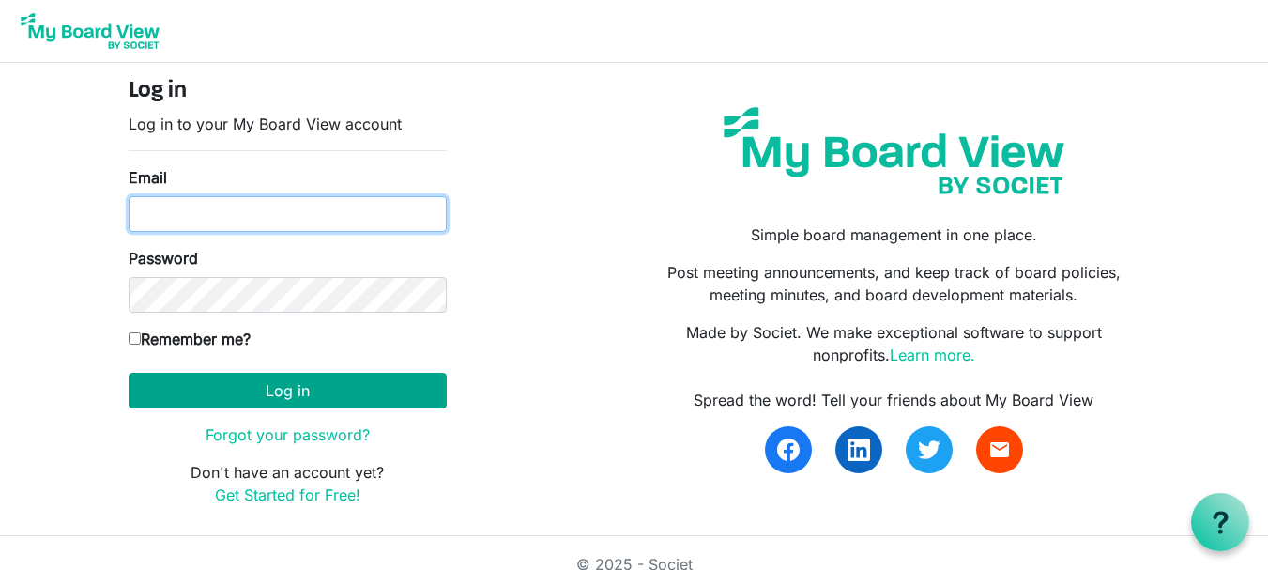
type input "theresabhavanvembuva@gmail.com"
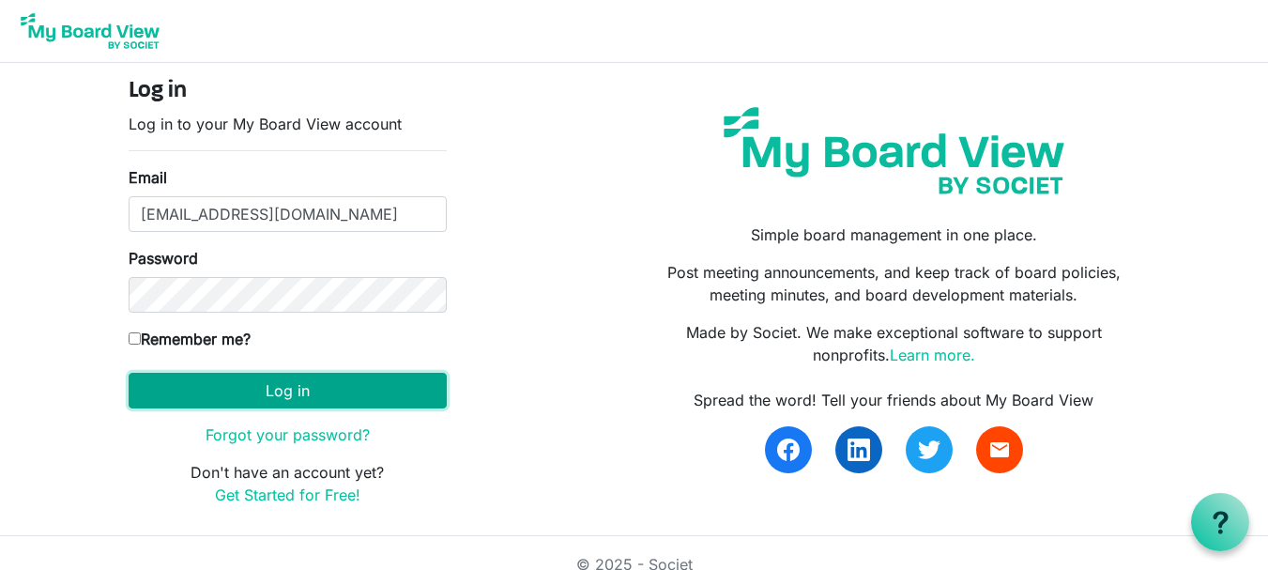
click at [290, 401] on button "Log in" at bounding box center [288, 391] width 318 height 36
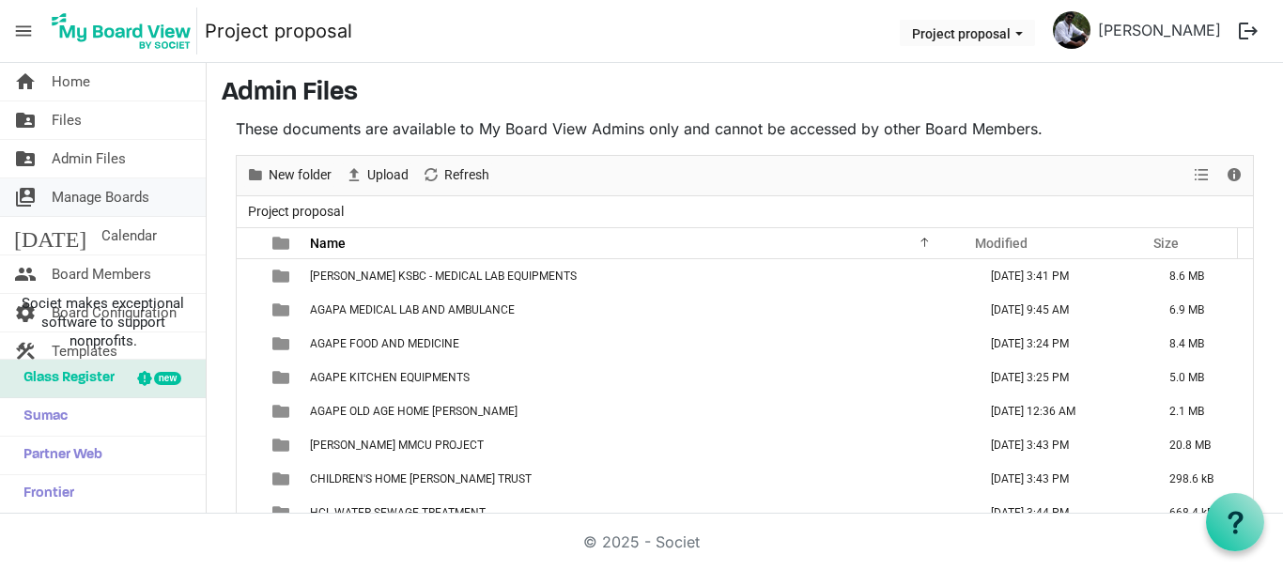
click at [118, 205] on span "Manage Boards" at bounding box center [101, 197] width 98 height 38
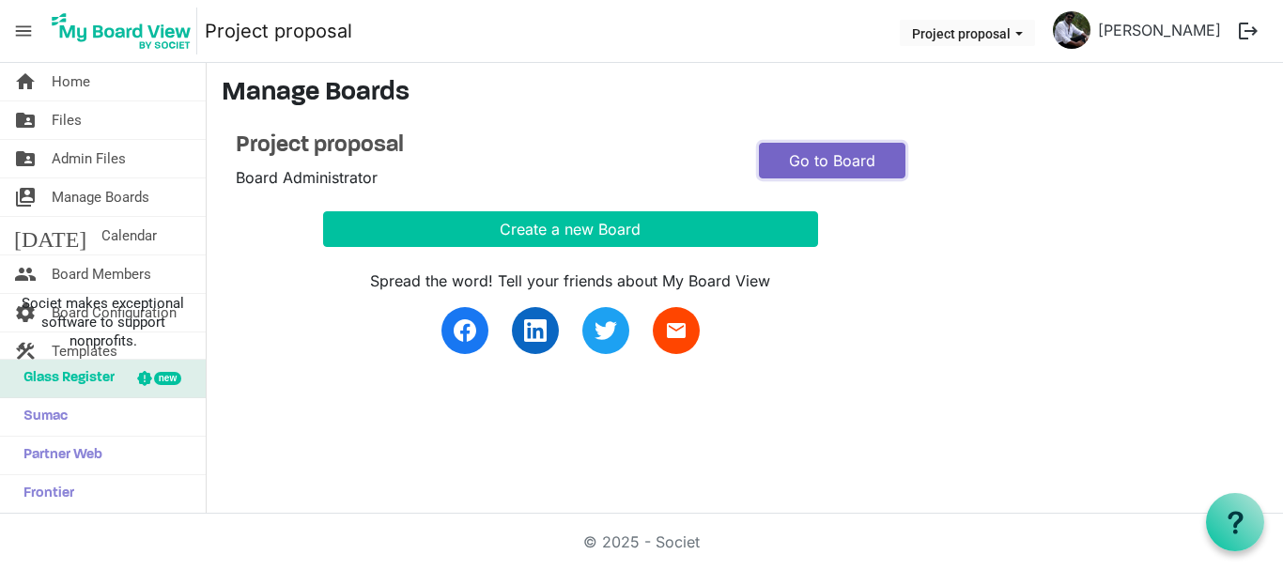
click at [835, 168] on link "Go to Board" at bounding box center [832, 161] width 146 height 36
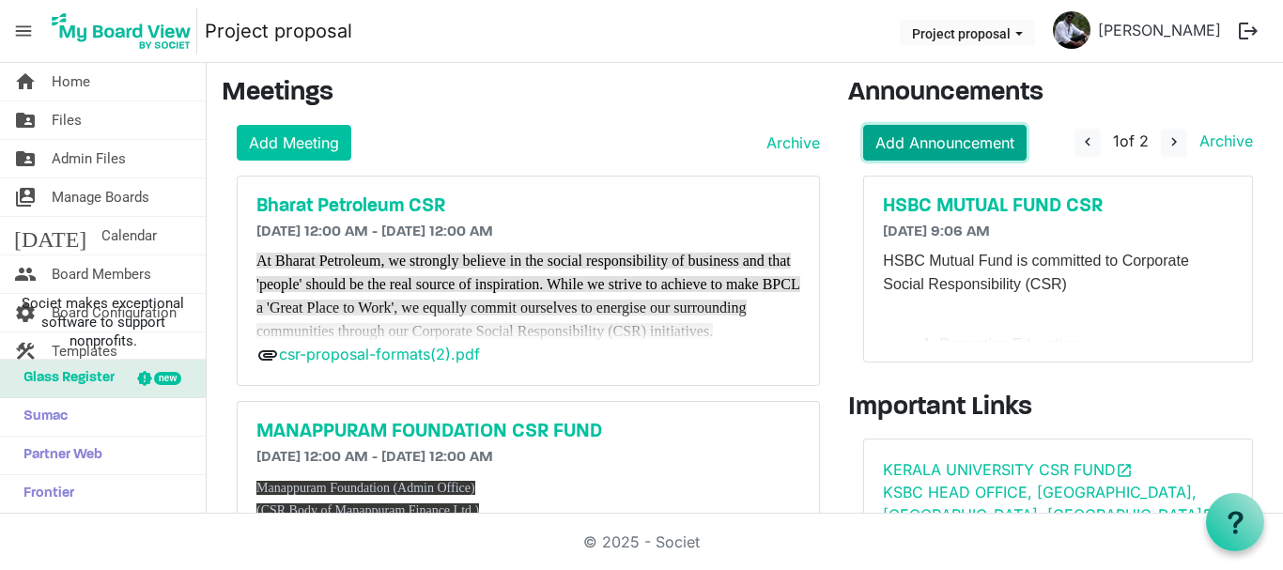
click at [900, 137] on link "Add Announcement" at bounding box center [944, 143] width 163 height 36
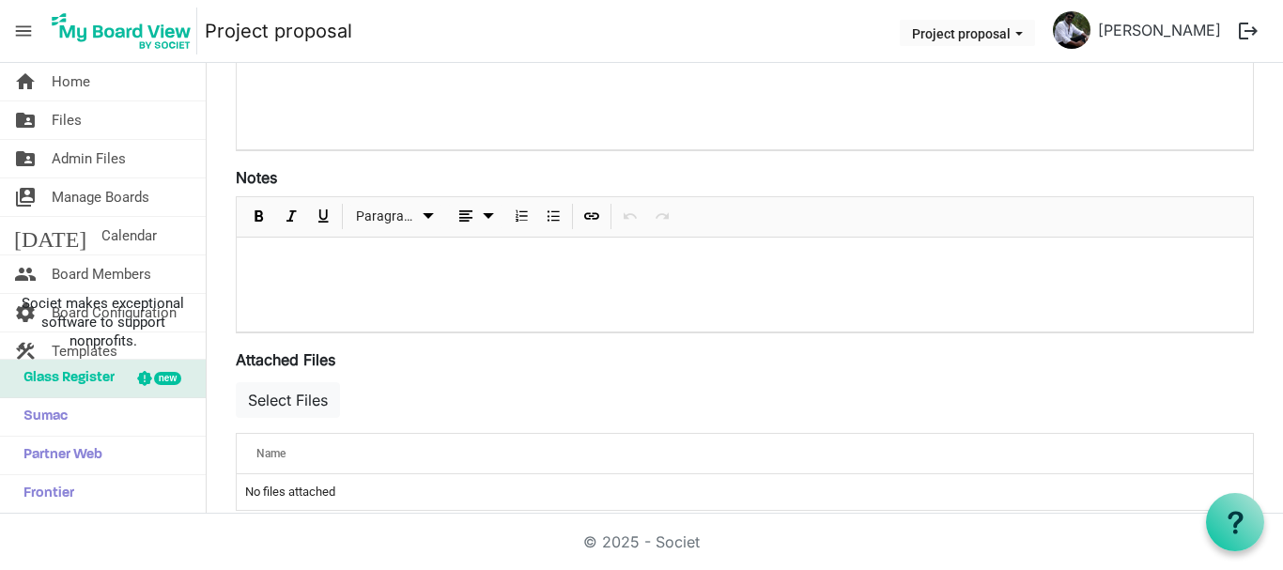
scroll to position [398, 0]
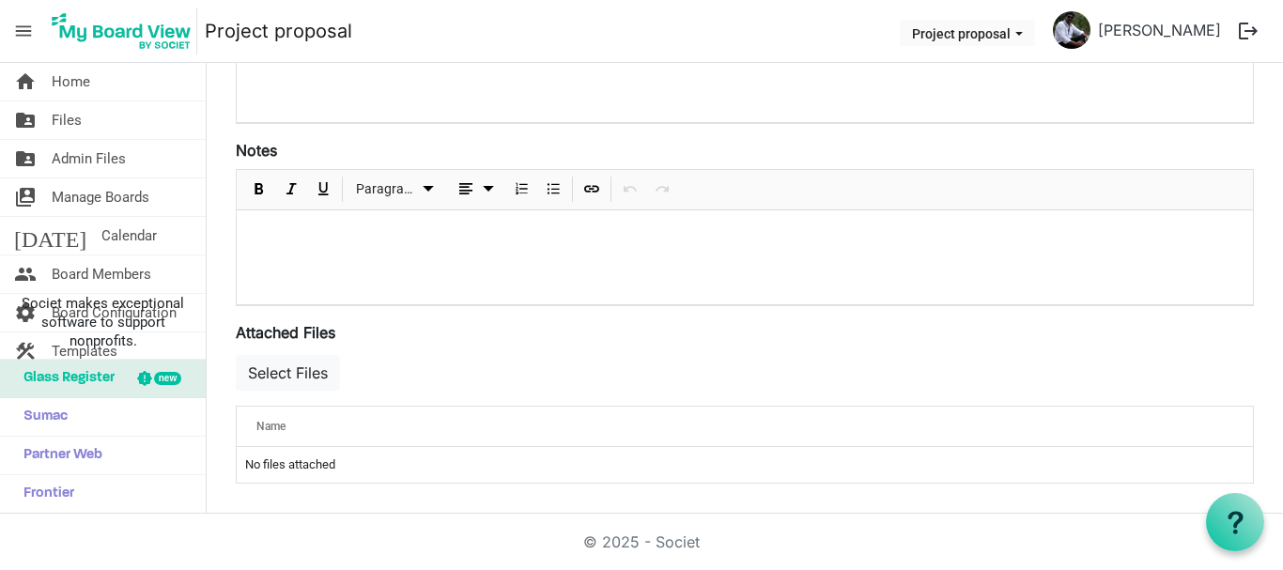
click at [319, 459] on td "No files attached" at bounding box center [745, 465] width 1016 height 36
click at [273, 468] on td "No files attached" at bounding box center [745, 465] width 1016 height 36
click at [271, 438] on div "Name" at bounding box center [686, 425] width 872 height 27
click at [328, 271] on div at bounding box center [745, 257] width 1016 height 94
click at [350, 465] on td "No files attached" at bounding box center [745, 465] width 1016 height 36
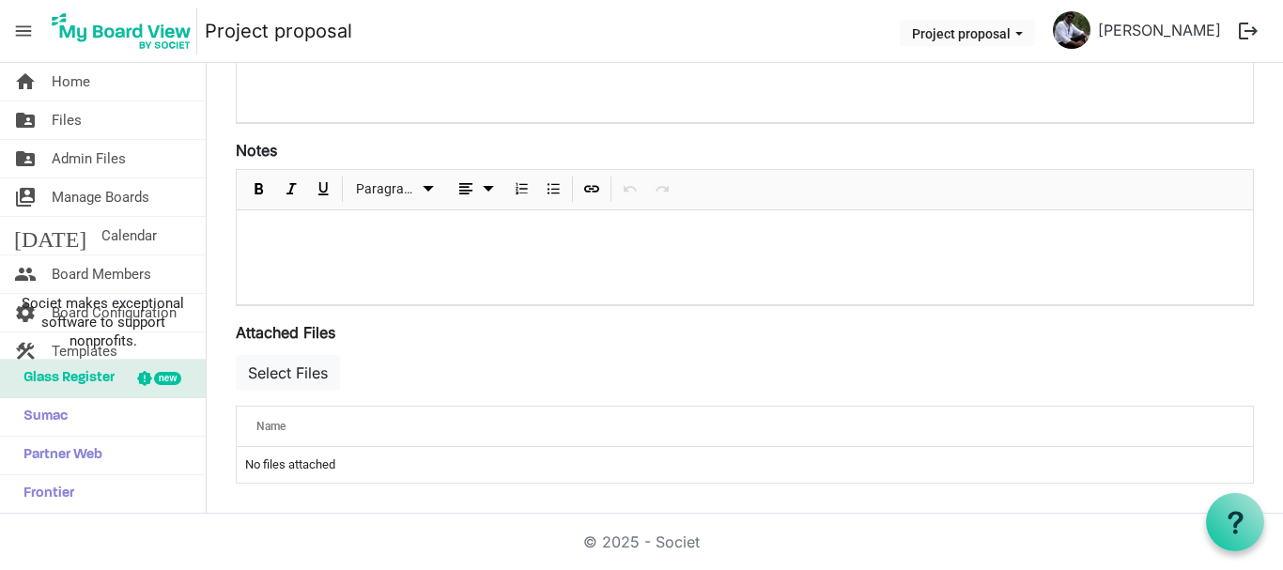
click at [350, 465] on td "No files attached" at bounding box center [745, 465] width 1016 height 36
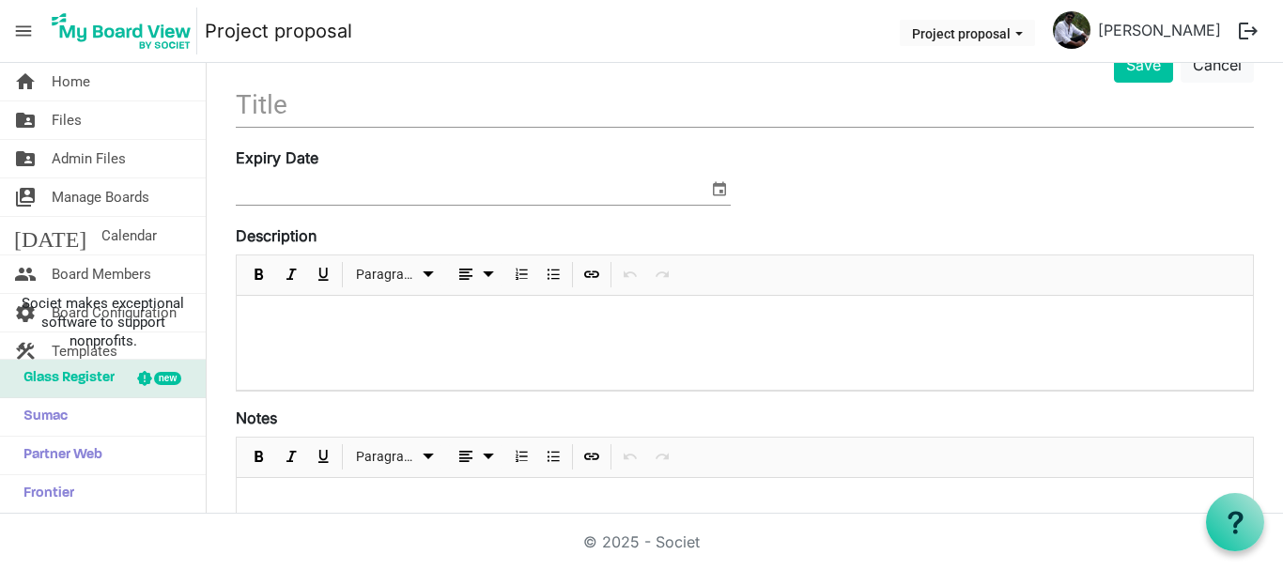
scroll to position [0, 0]
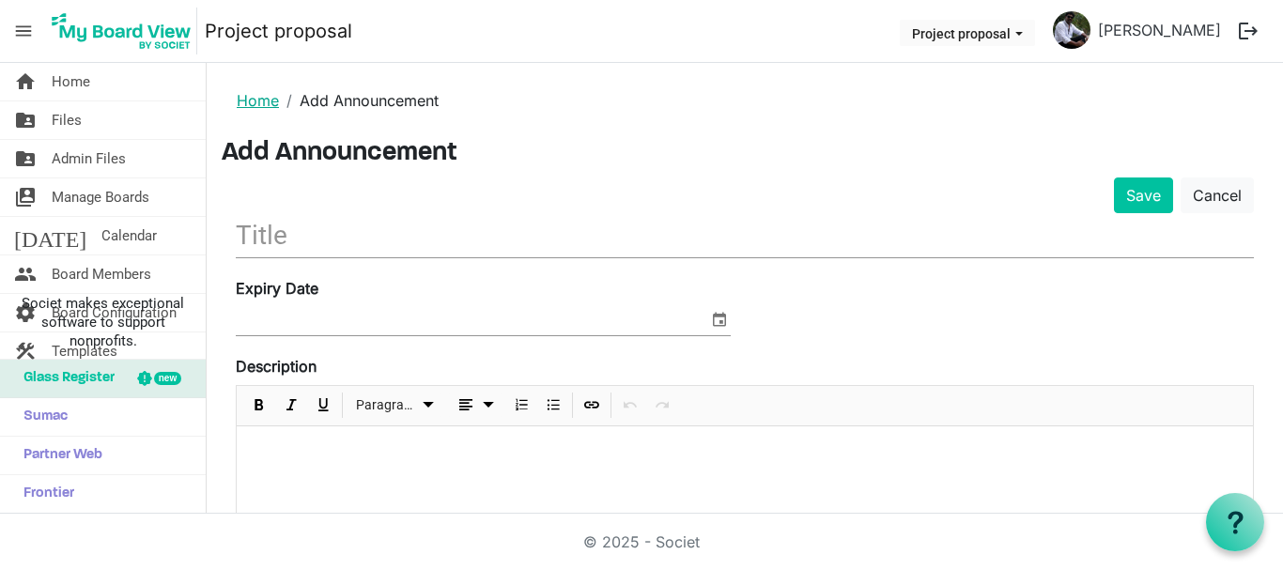
click at [264, 100] on link "Home" at bounding box center [258, 100] width 42 height 19
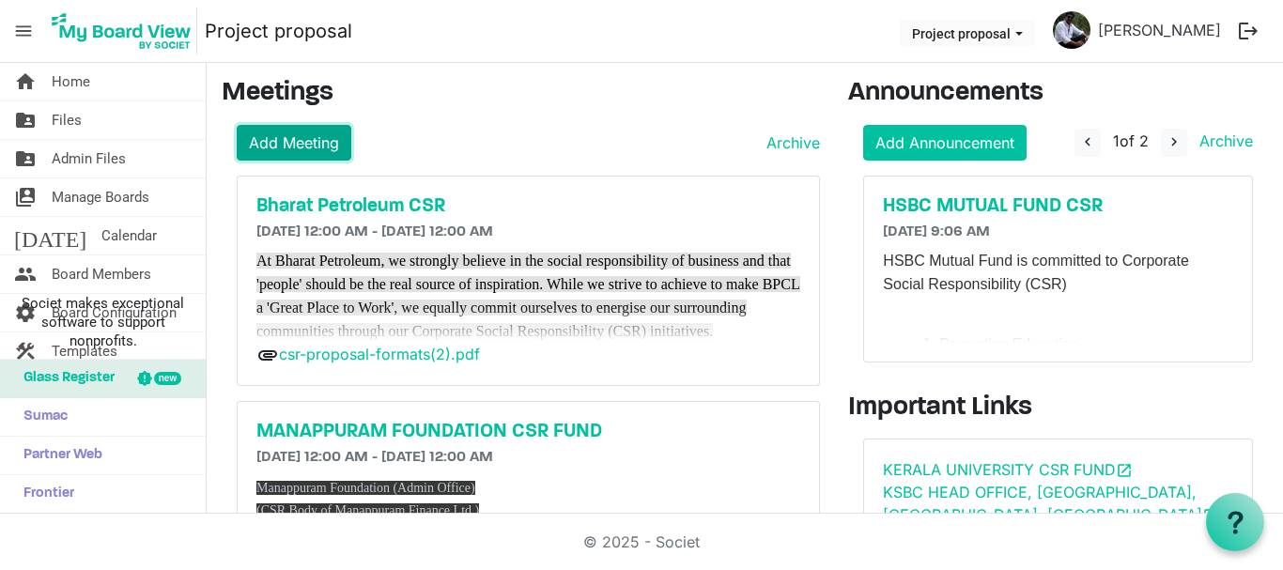
click at [289, 148] on link "Add Meeting" at bounding box center [294, 143] width 115 height 36
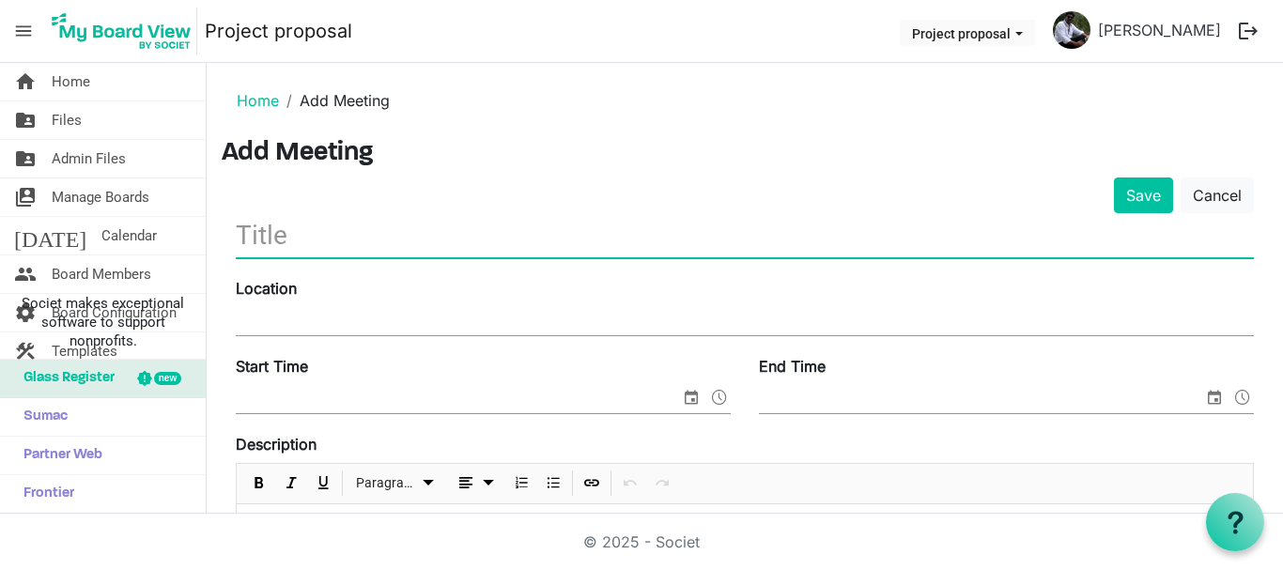
click at [297, 242] on input "text" at bounding box center [745, 235] width 1018 height 44
type input "i"
type input "INDRAPRATHA GAS"
click at [301, 320] on input "Location" at bounding box center [745, 321] width 1018 height 28
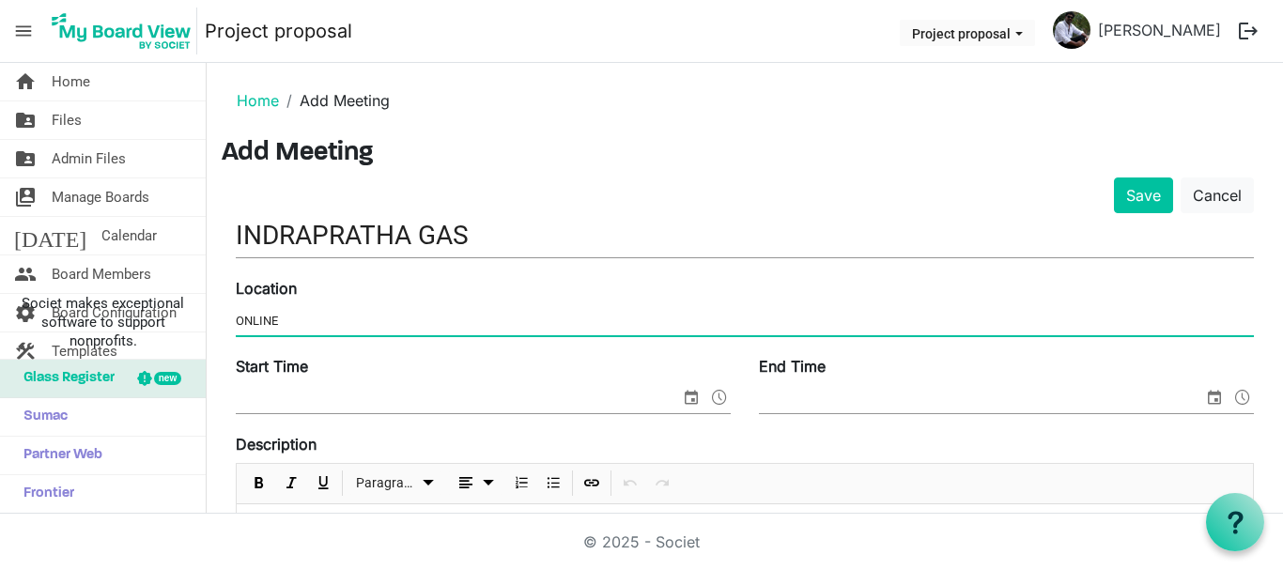
type input "ONLINE"
click at [287, 407] on input "Start Time" at bounding box center [458, 399] width 444 height 28
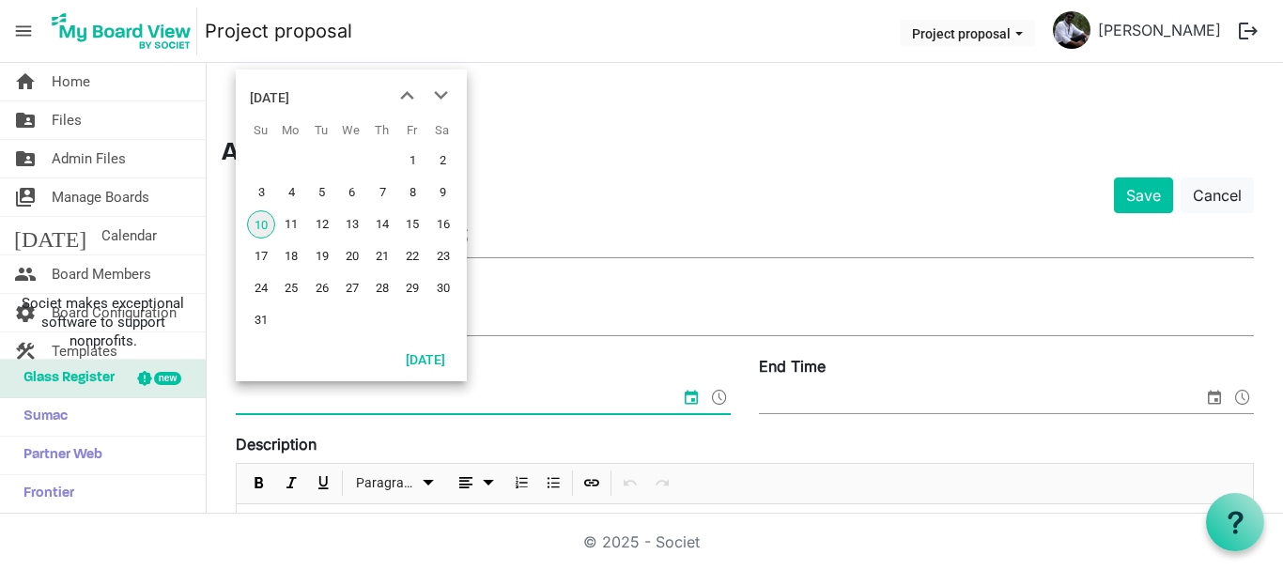
click at [270, 223] on span "10" at bounding box center [261, 224] width 28 height 28
type input "8/10/2025 12:00 AM"
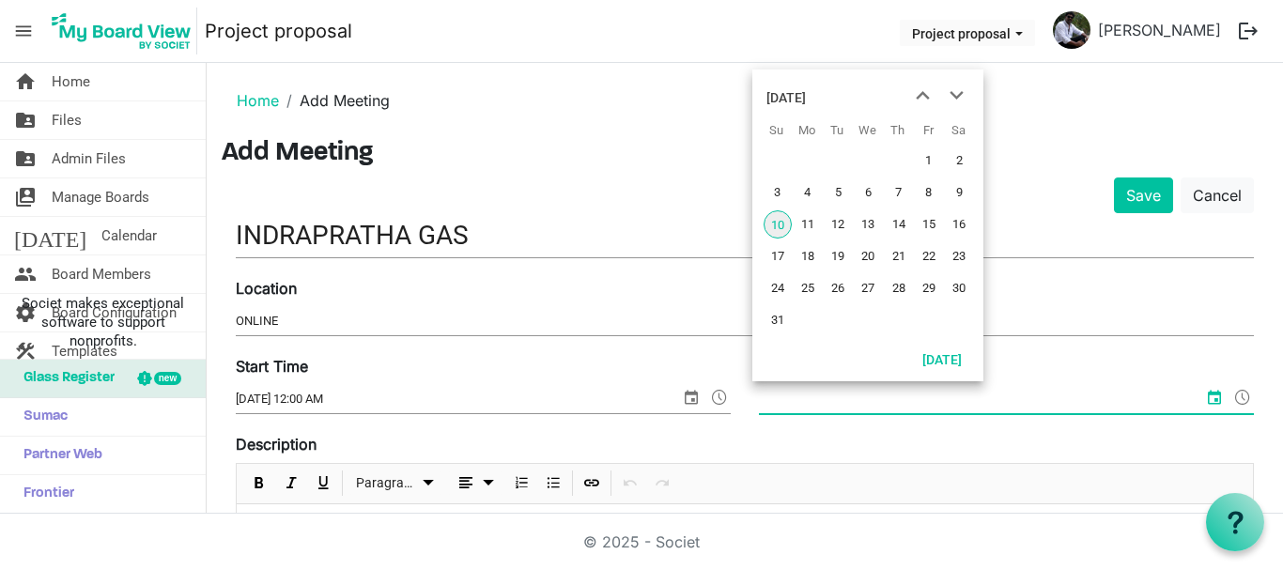
click at [930, 410] on input "End Time" at bounding box center [981, 399] width 444 height 28
click at [767, 323] on span "31" at bounding box center [777, 320] width 28 height 28
type input "8/31/2025 12:00 AM"
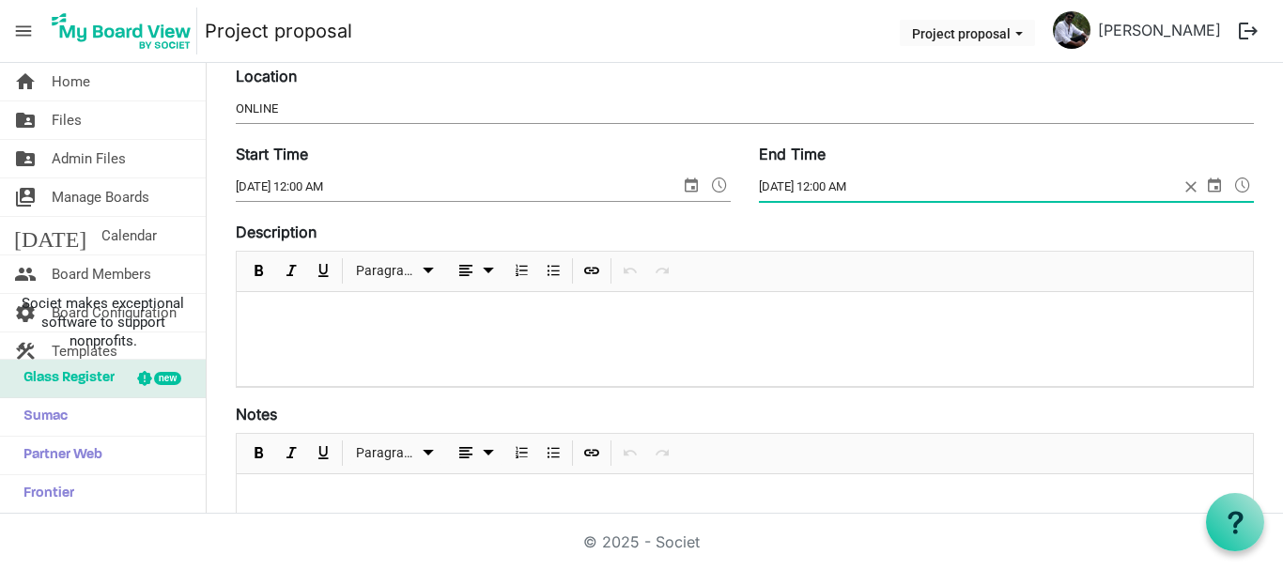
scroll to position [215, 0]
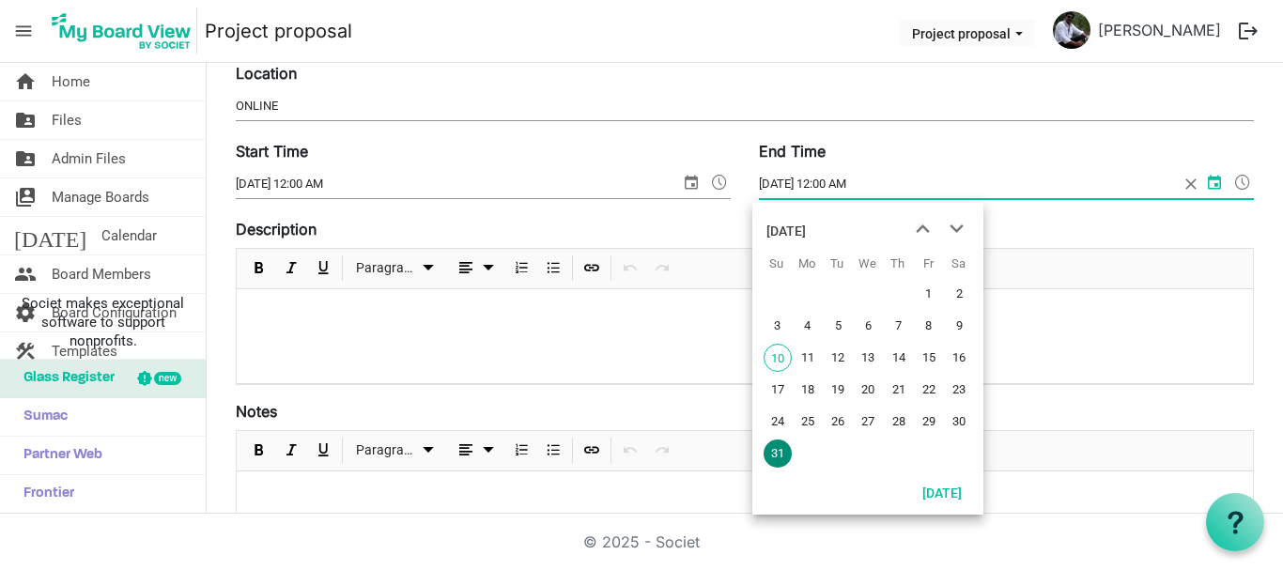
click at [278, 318] on p at bounding box center [745, 314] width 986 height 20
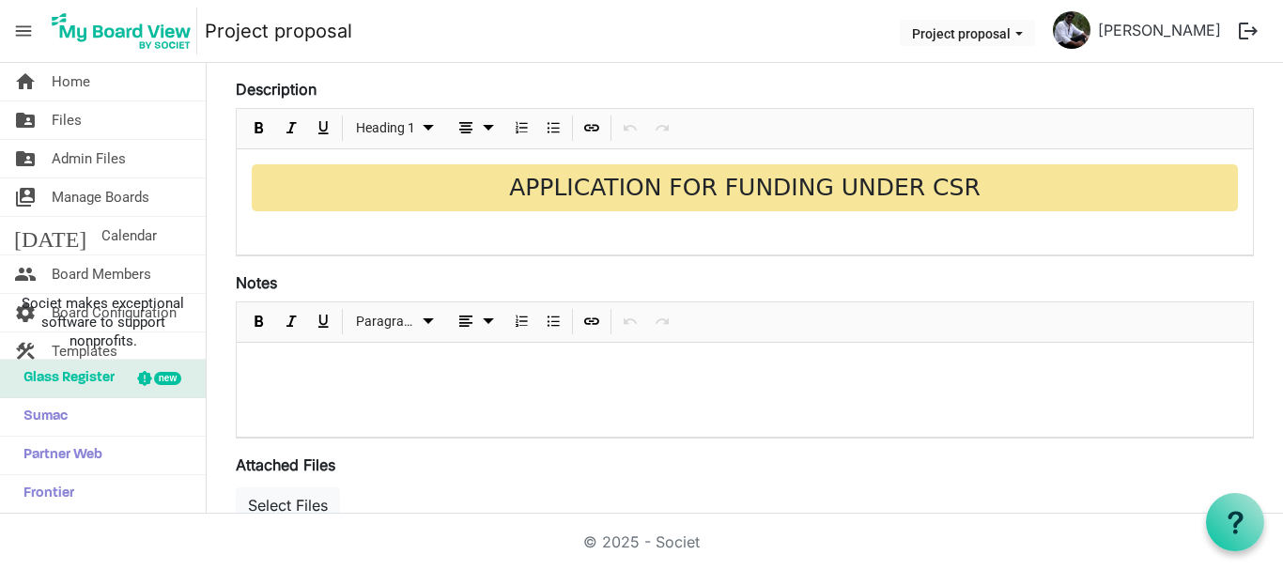
scroll to position [349, 0]
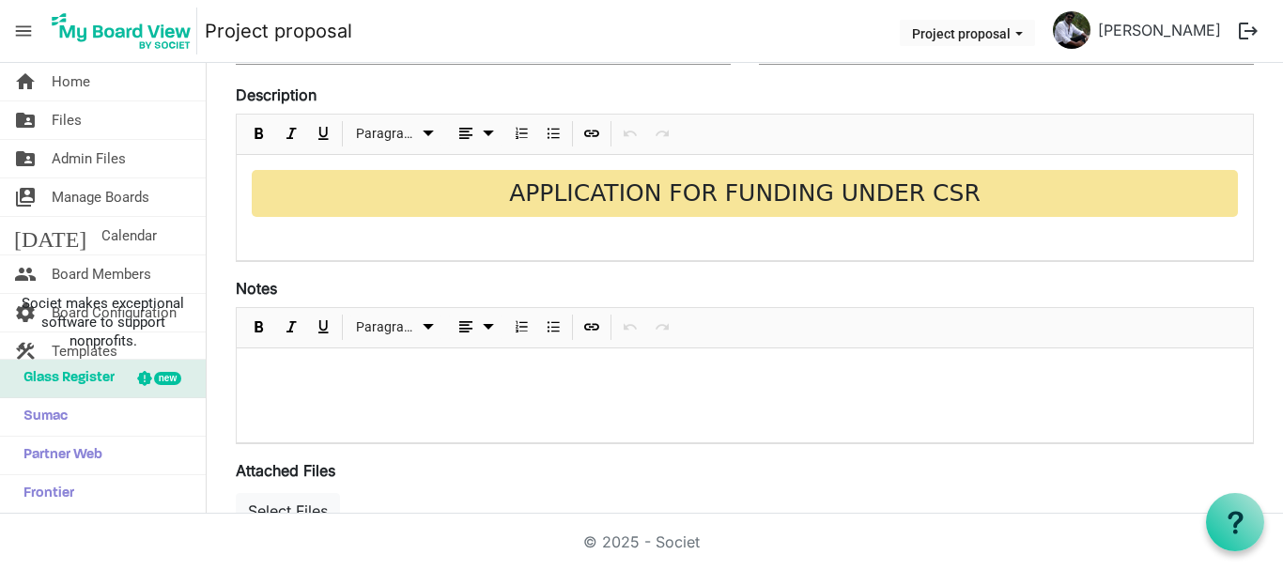
click at [307, 391] on div at bounding box center [745, 395] width 1016 height 94
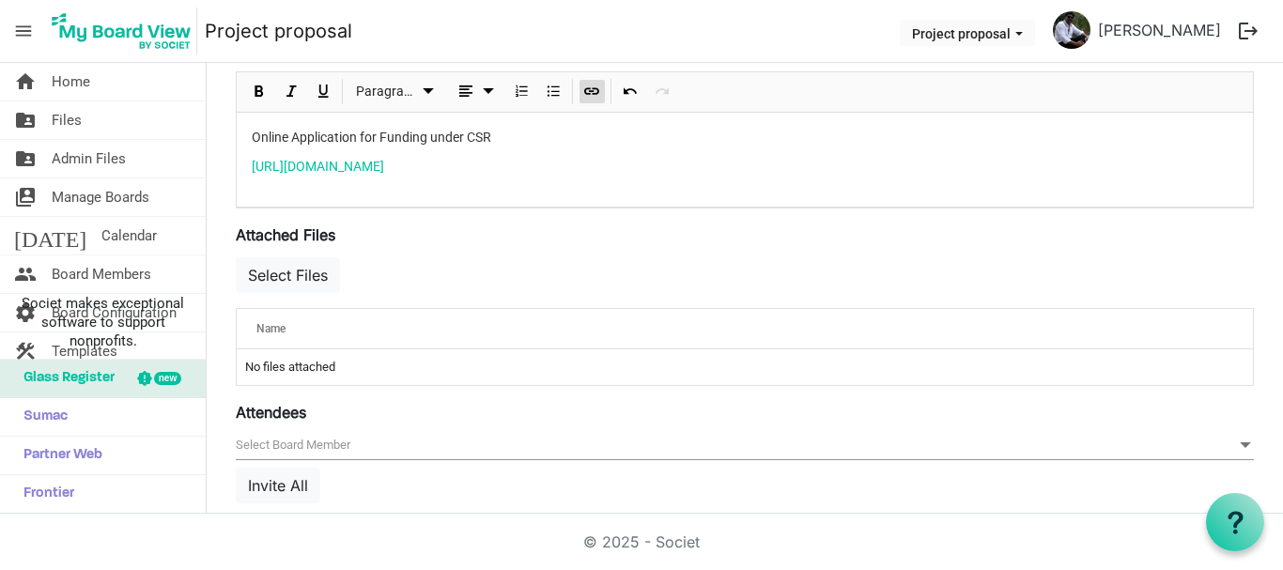
scroll to position [606, 0]
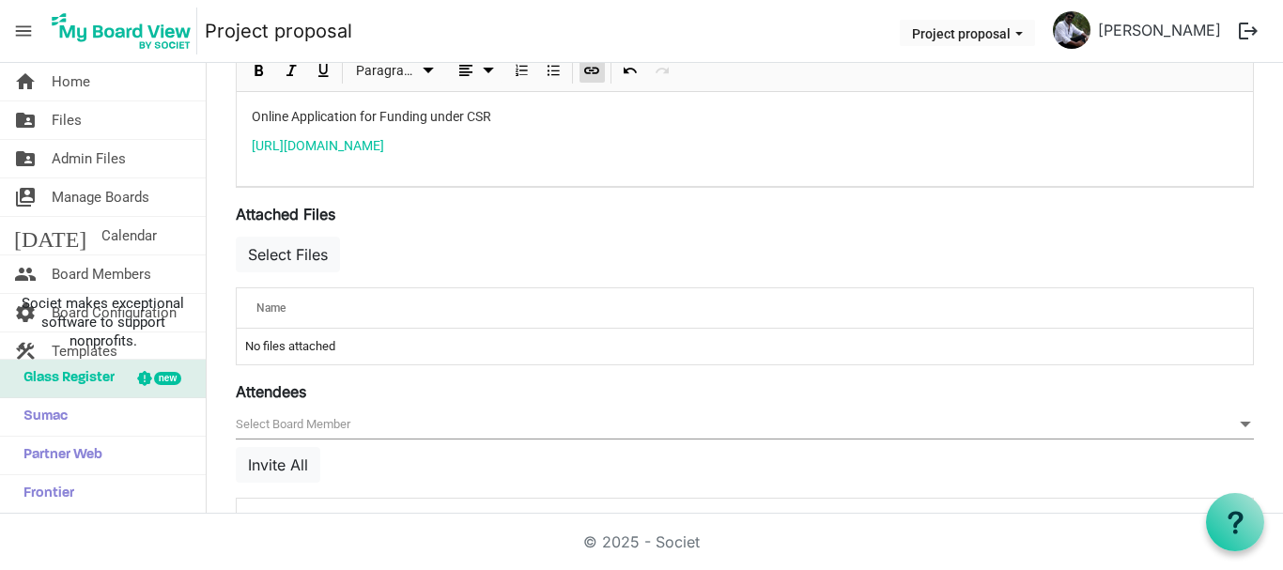
click at [687, 434] on span "null" at bounding box center [745, 424] width 1018 height 29
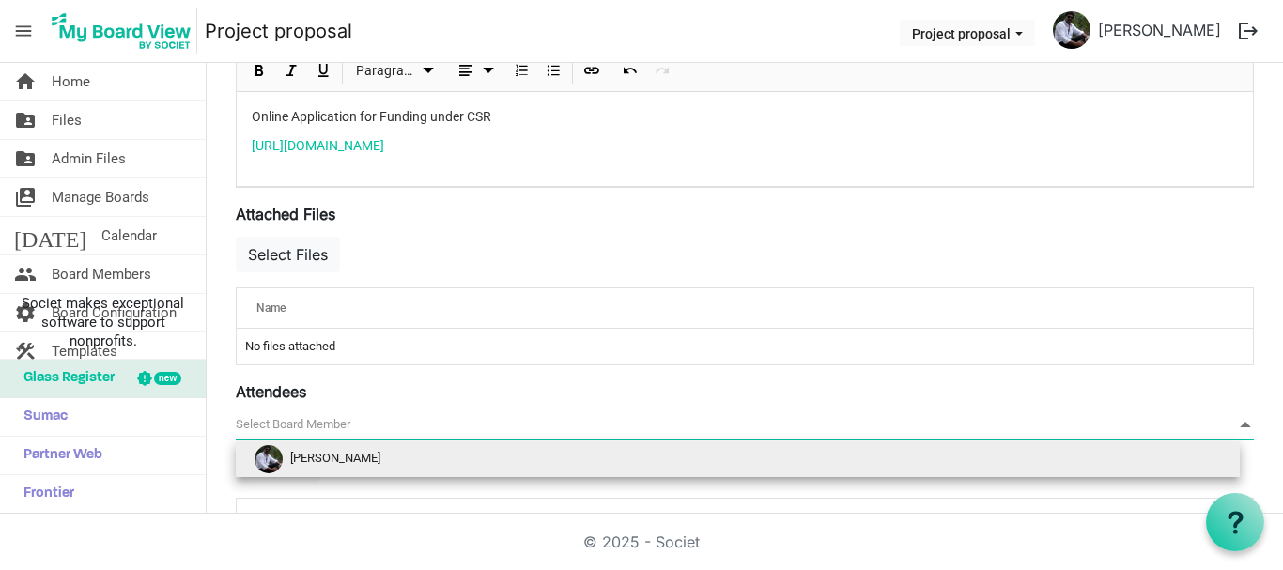
click at [382, 466] on li "[PERSON_NAME]" at bounding box center [738, 459] width 1004 height 36
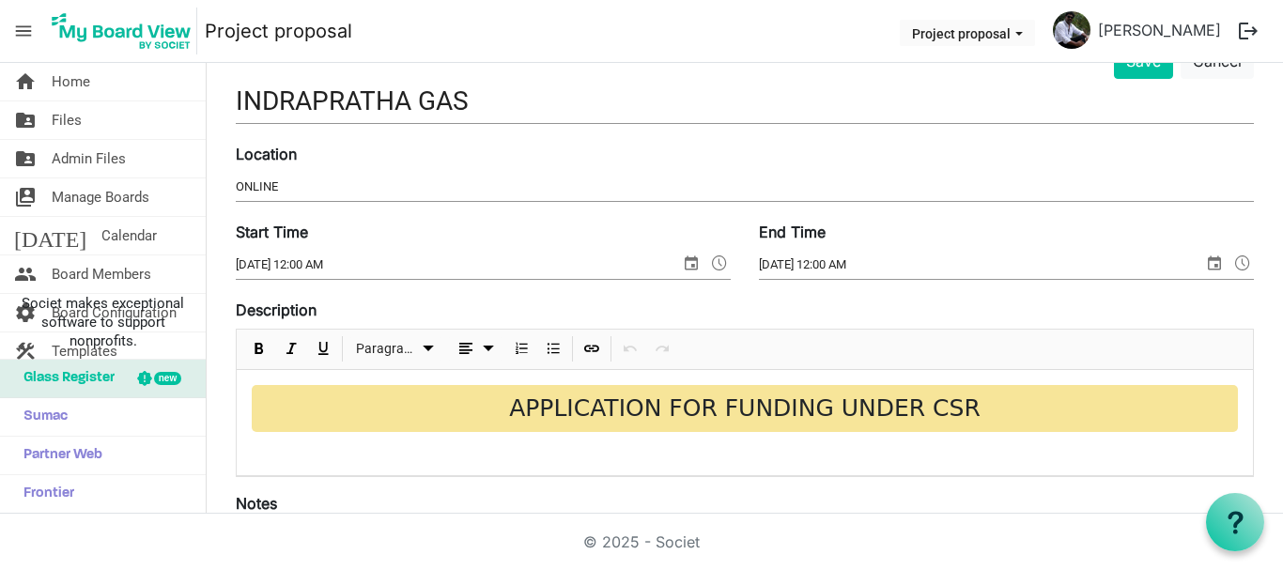
scroll to position [114, 0]
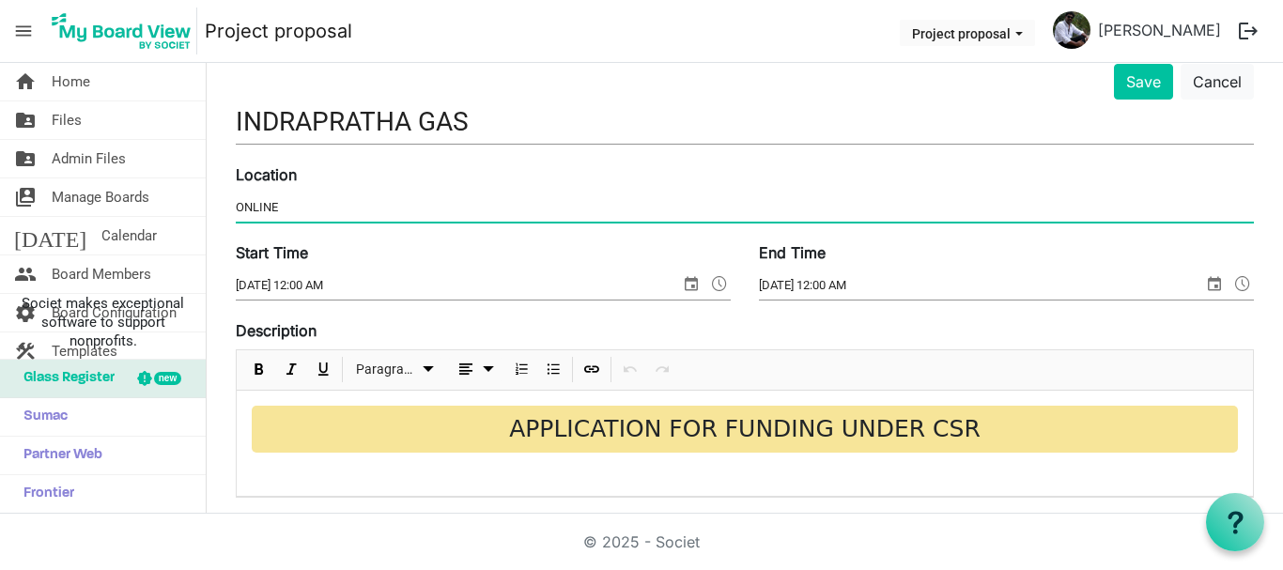
click at [294, 205] on input "ONLINE" at bounding box center [745, 207] width 1018 height 28
type input "ONLINE Application"
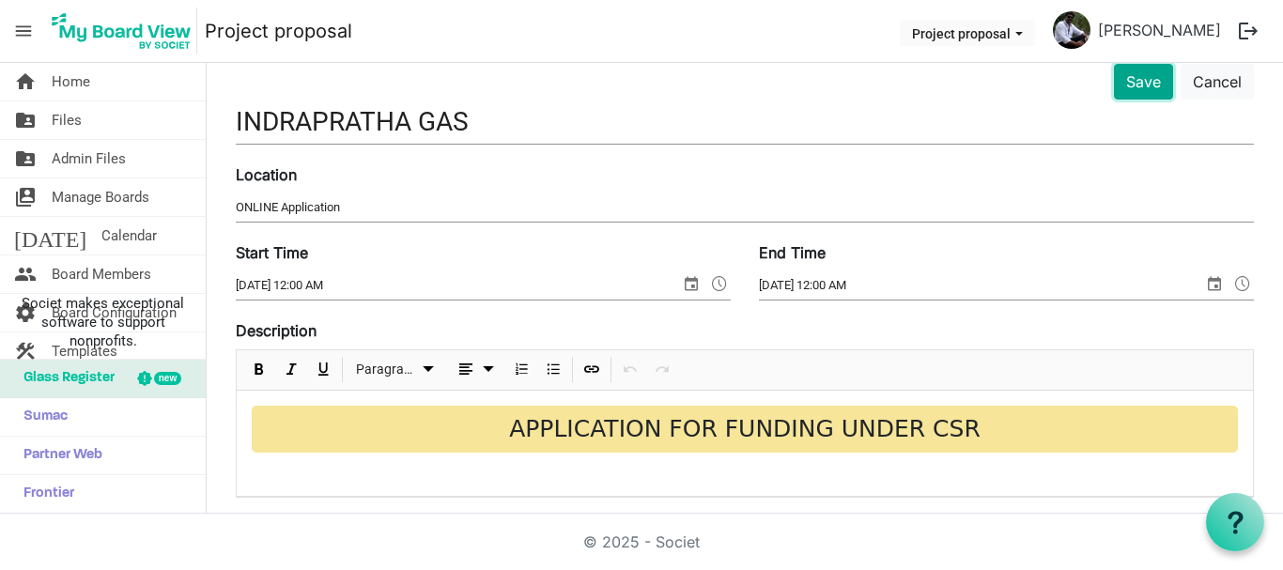
click at [1126, 85] on button "Save" at bounding box center [1143, 82] width 59 height 36
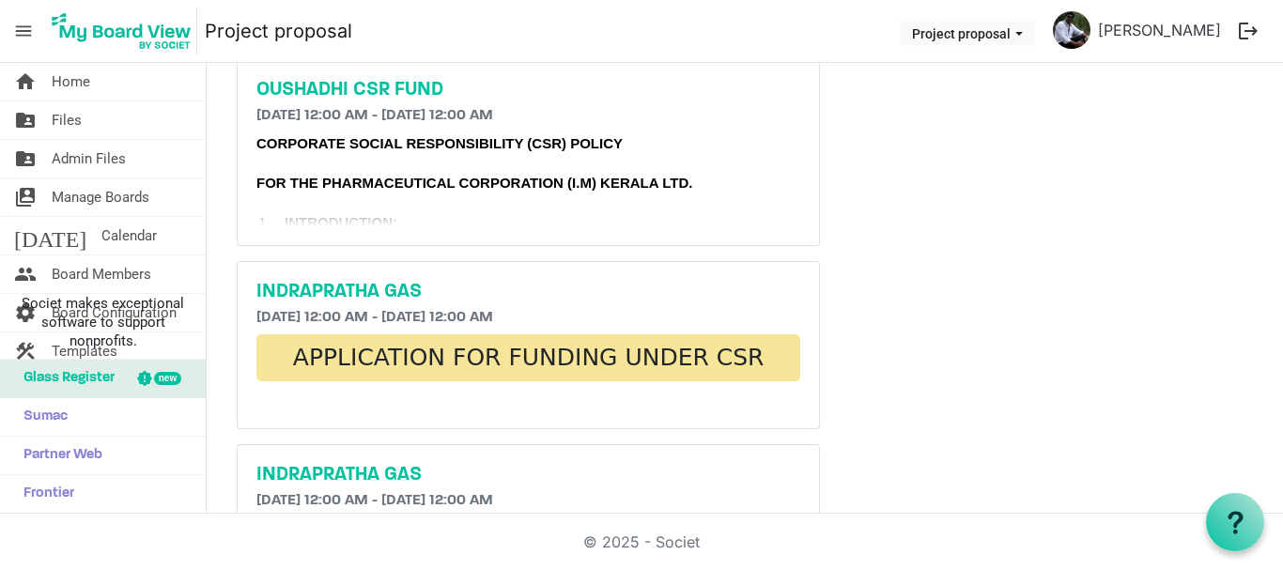
scroll to position [875, 0]
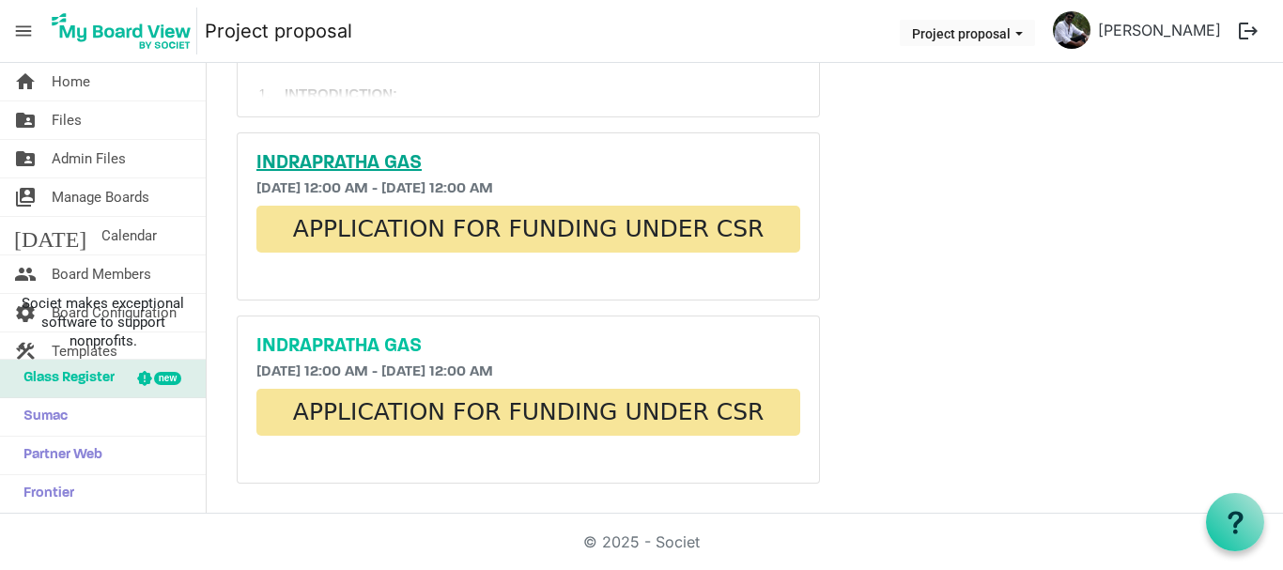
click at [334, 160] on h5 "INDRAPRATHA GAS" at bounding box center [528, 163] width 544 height 23
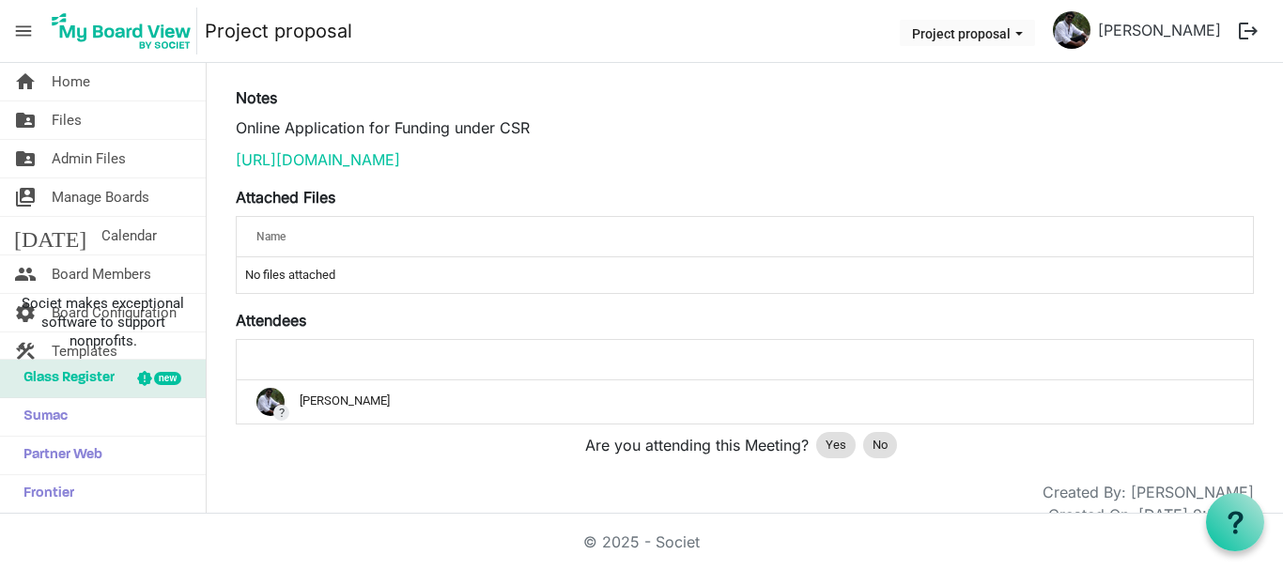
scroll to position [357, 0]
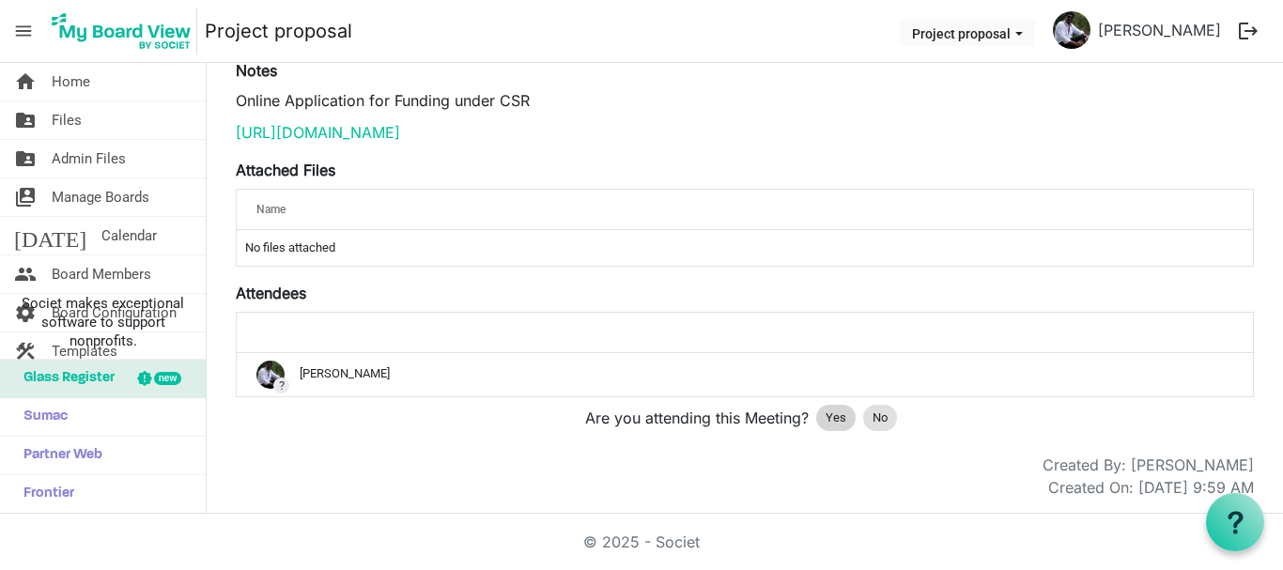
click at [825, 426] on span "Yes" at bounding box center [835, 417] width 21 height 19
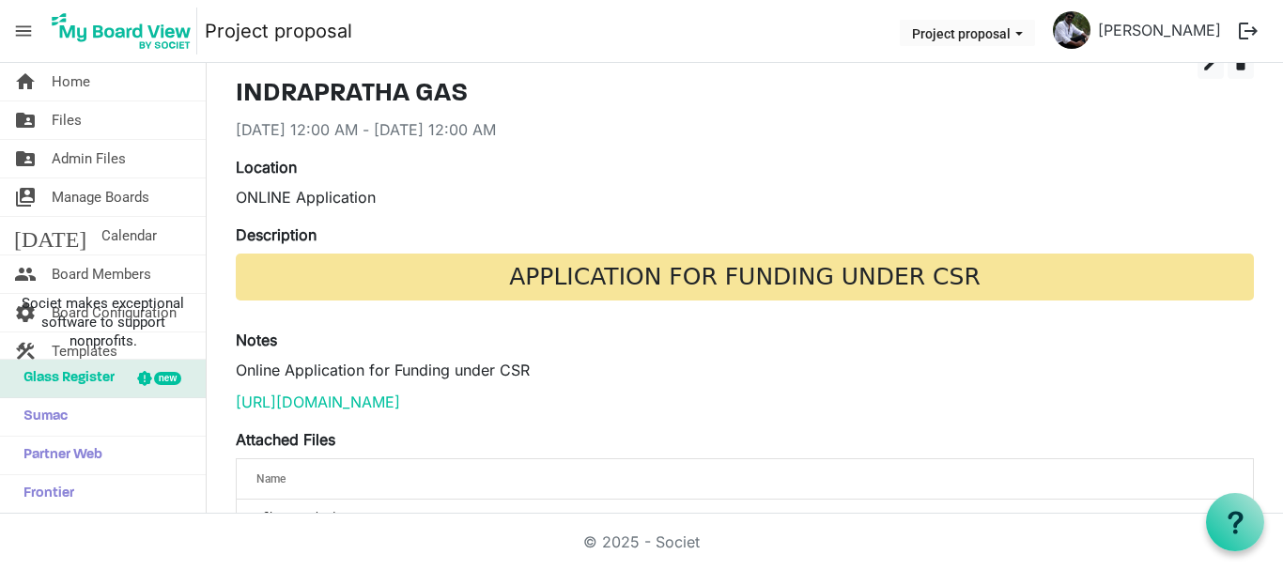
scroll to position [0, 0]
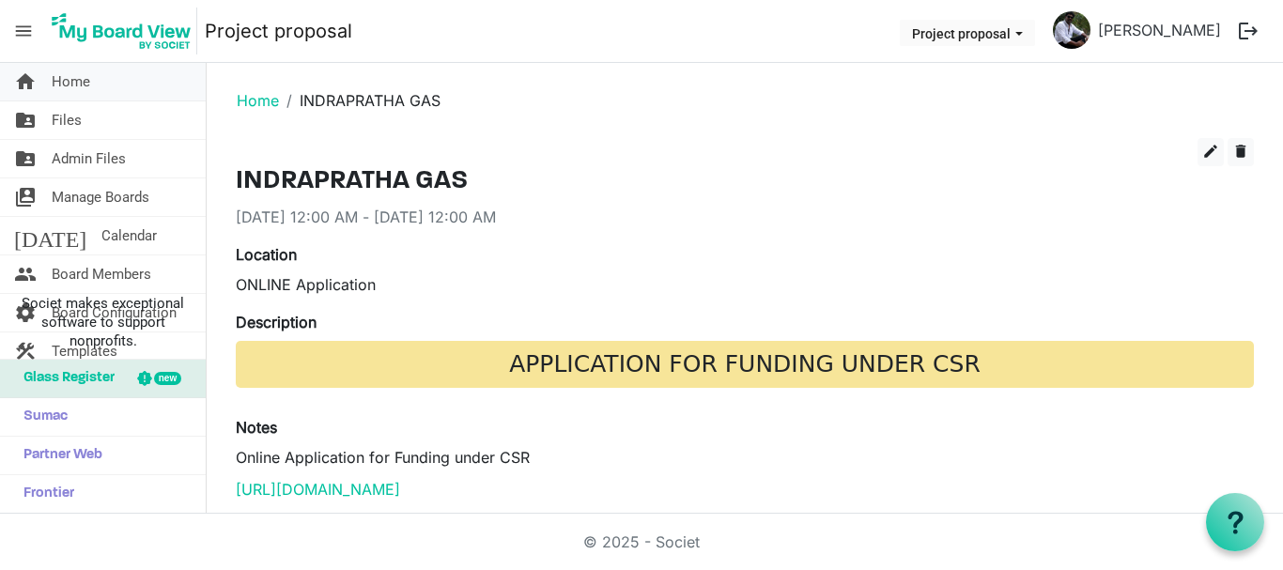
click at [74, 89] on span "Home" at bounding box center [71, 82] width 38 height 38
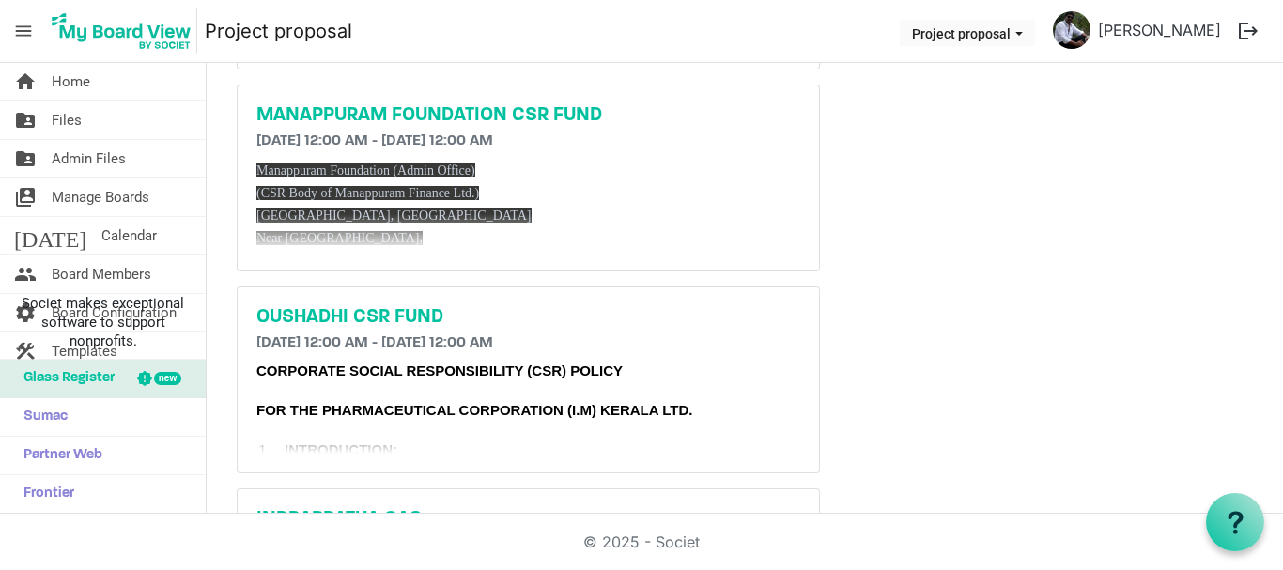
scroll to position [567, 0]
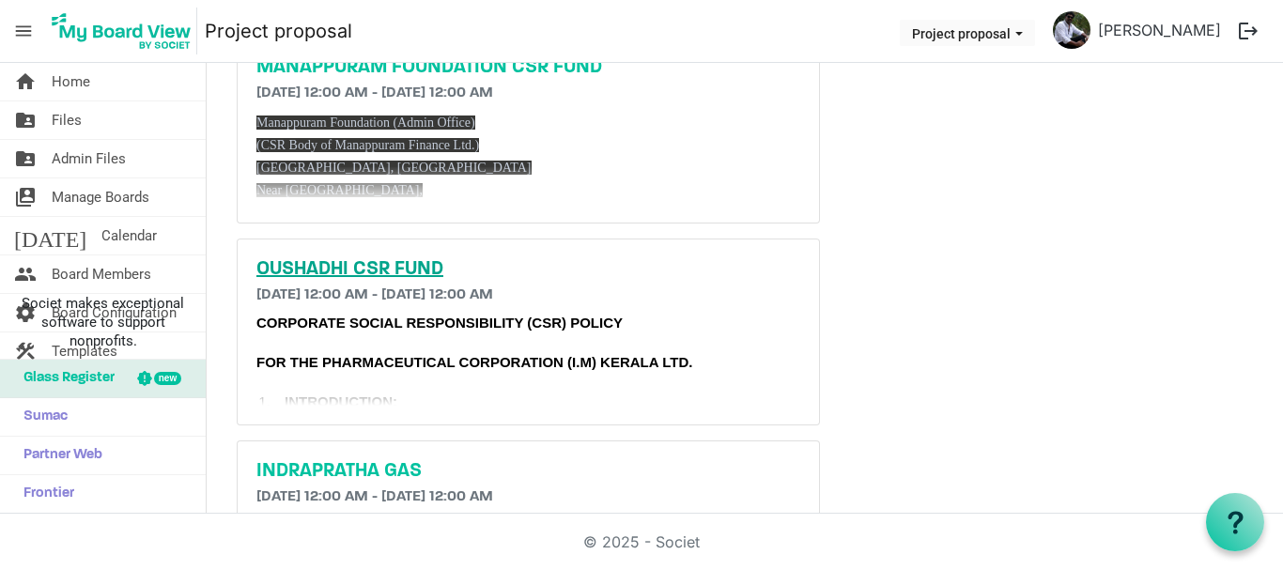
click at [365, 265] on h5 "OUSHADHI CSR FUND" at bounding box center [528, 269] width 544 height 23
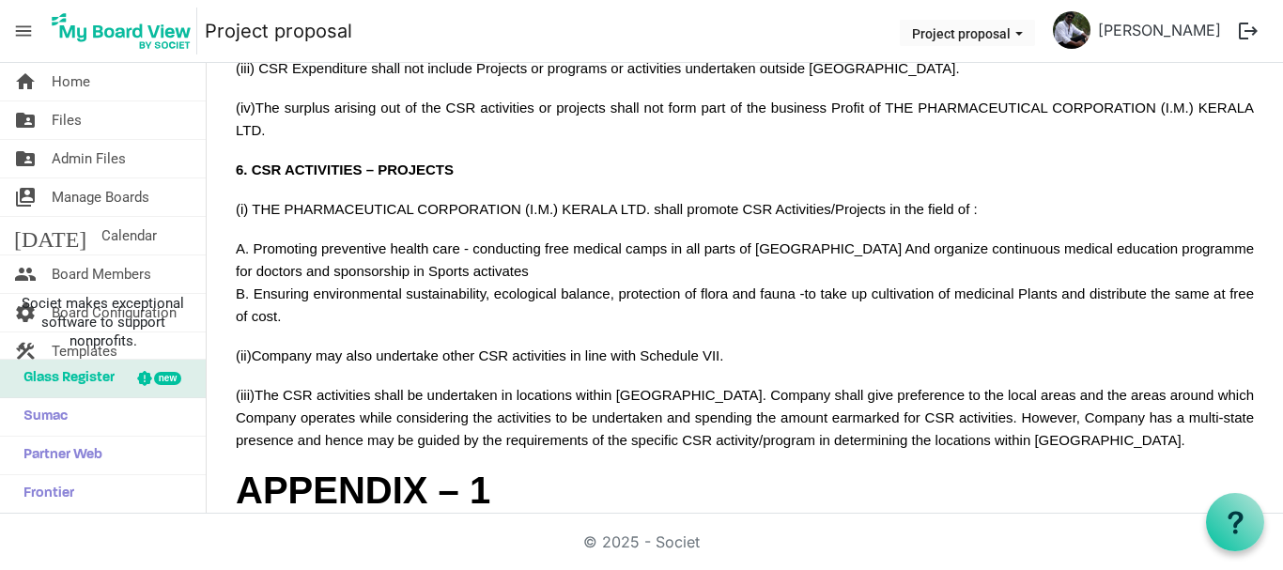
scroll to position [1766, 0]
